Goal: Task Accomplishment & Management: Use online tool/utility

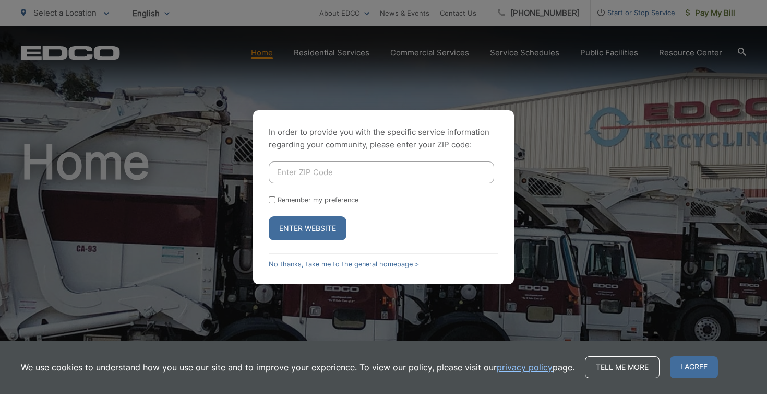
click at [385, 181] on input "Enter ZIP Code" at bounding box center [381, 172] width 225 height 22
type input "92078"
click at [326, 224] on button "Enter Website" at bounding box center [308, 228] width 78 height 24
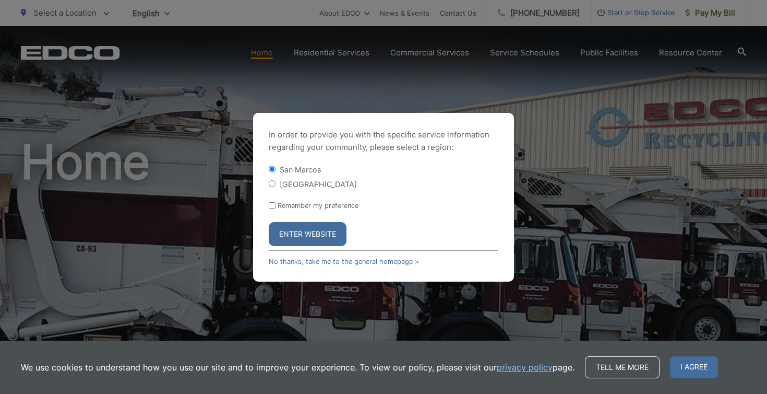
click at [338, 228] on button "Enter Website" at bounding box center [308, 234] width 78 height 24
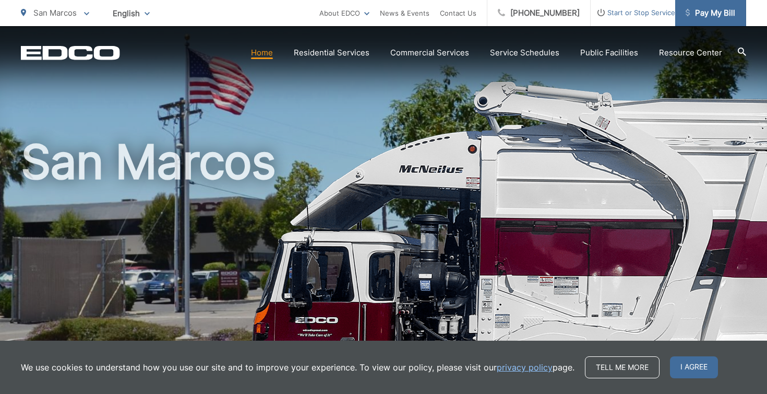
click at [701, 13] on span "Pay My Bill" at bounding box center [711, 13] width 50 height 13
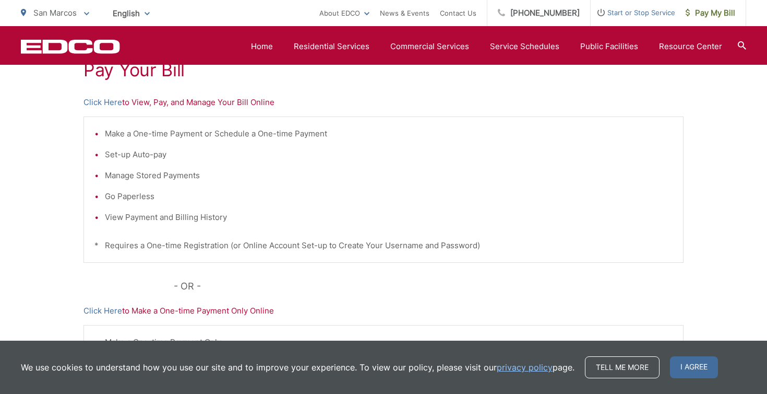
scroll to position [209, 0]
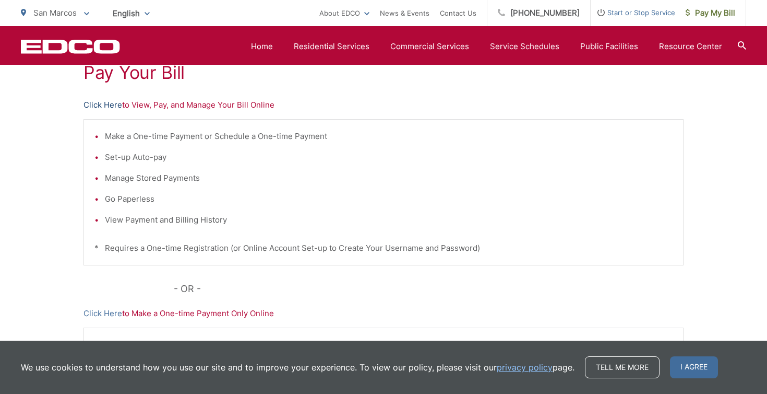
click at [100, 106] on link "Click Here" at bounding box center [103, 105] width 39 height 13
